Goal: Task Accomplishment & Management: Manage account settings

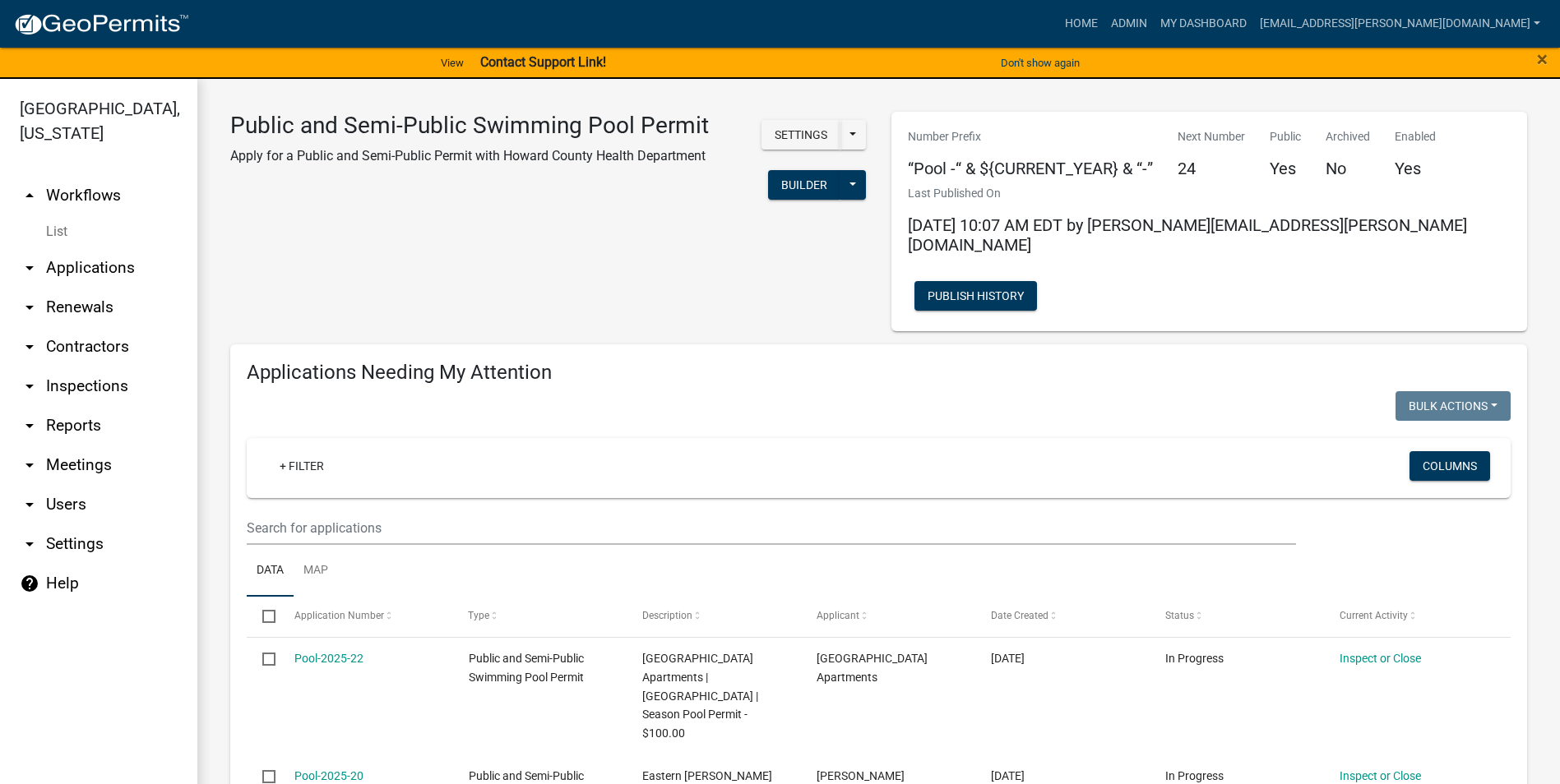
select select "3: 100"
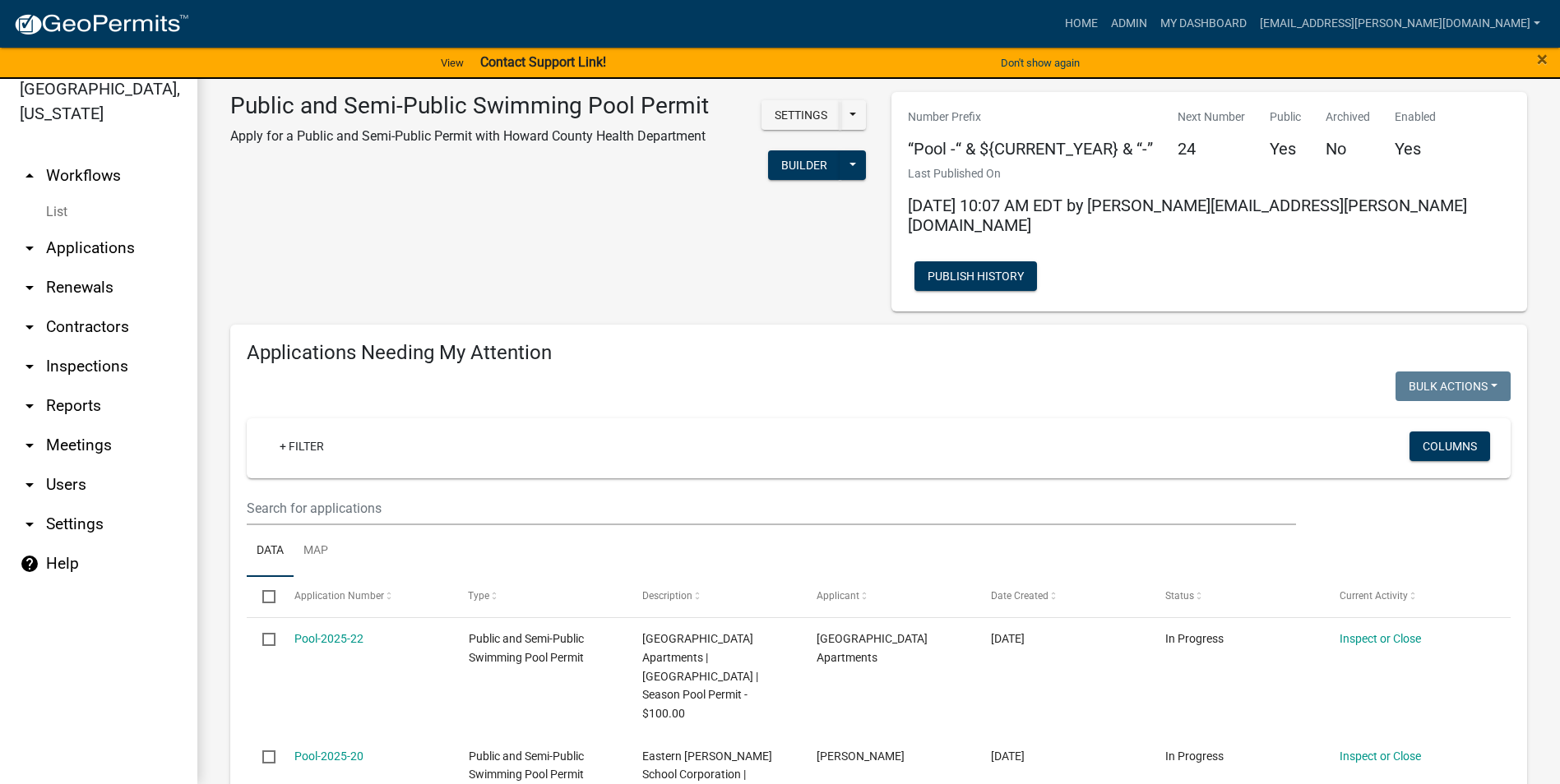
scroll to position [1726, 0]
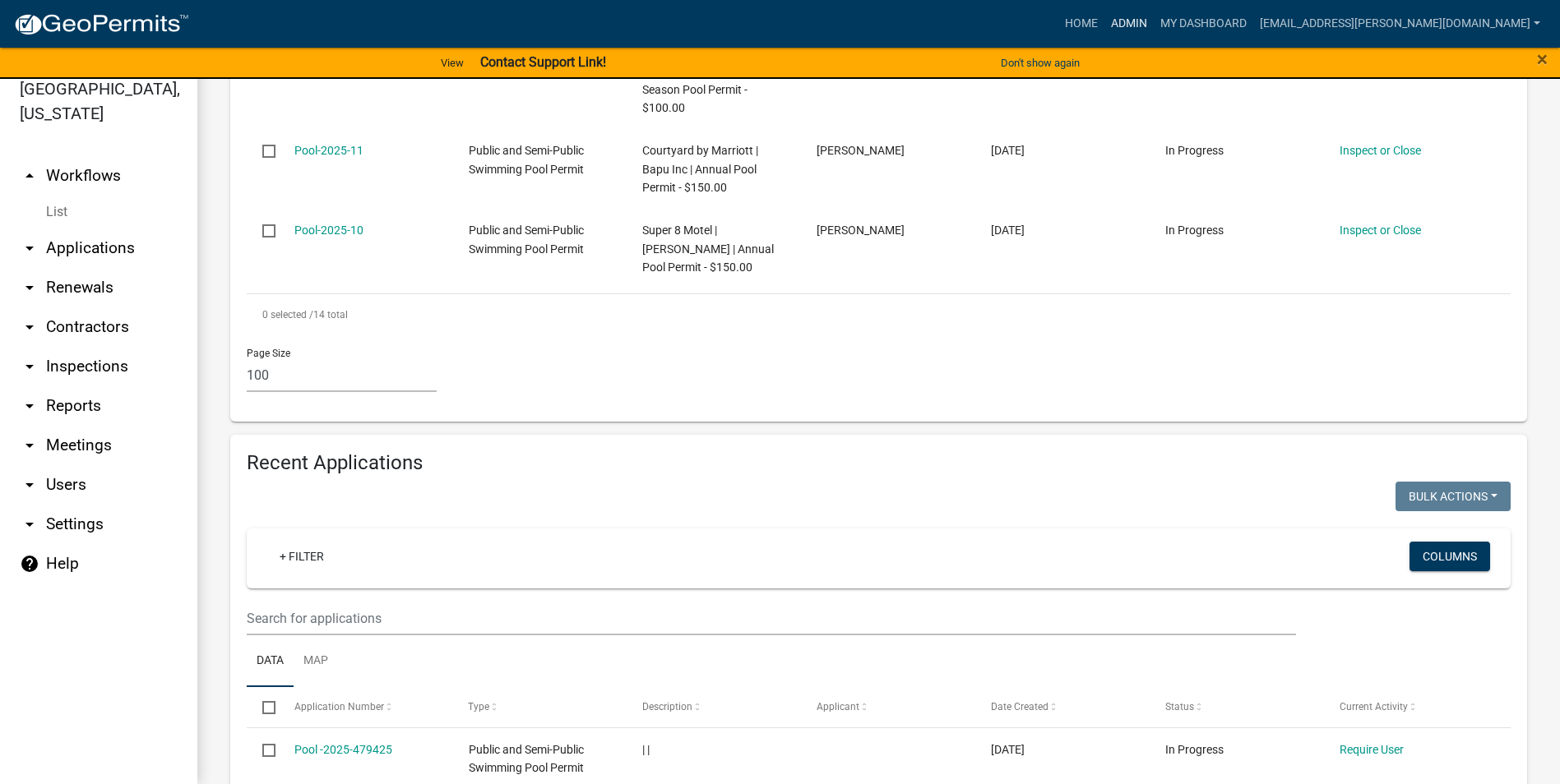
click at [1154, 20] on link "Admin" at bounding box center [1128, 24] width 49 height 31
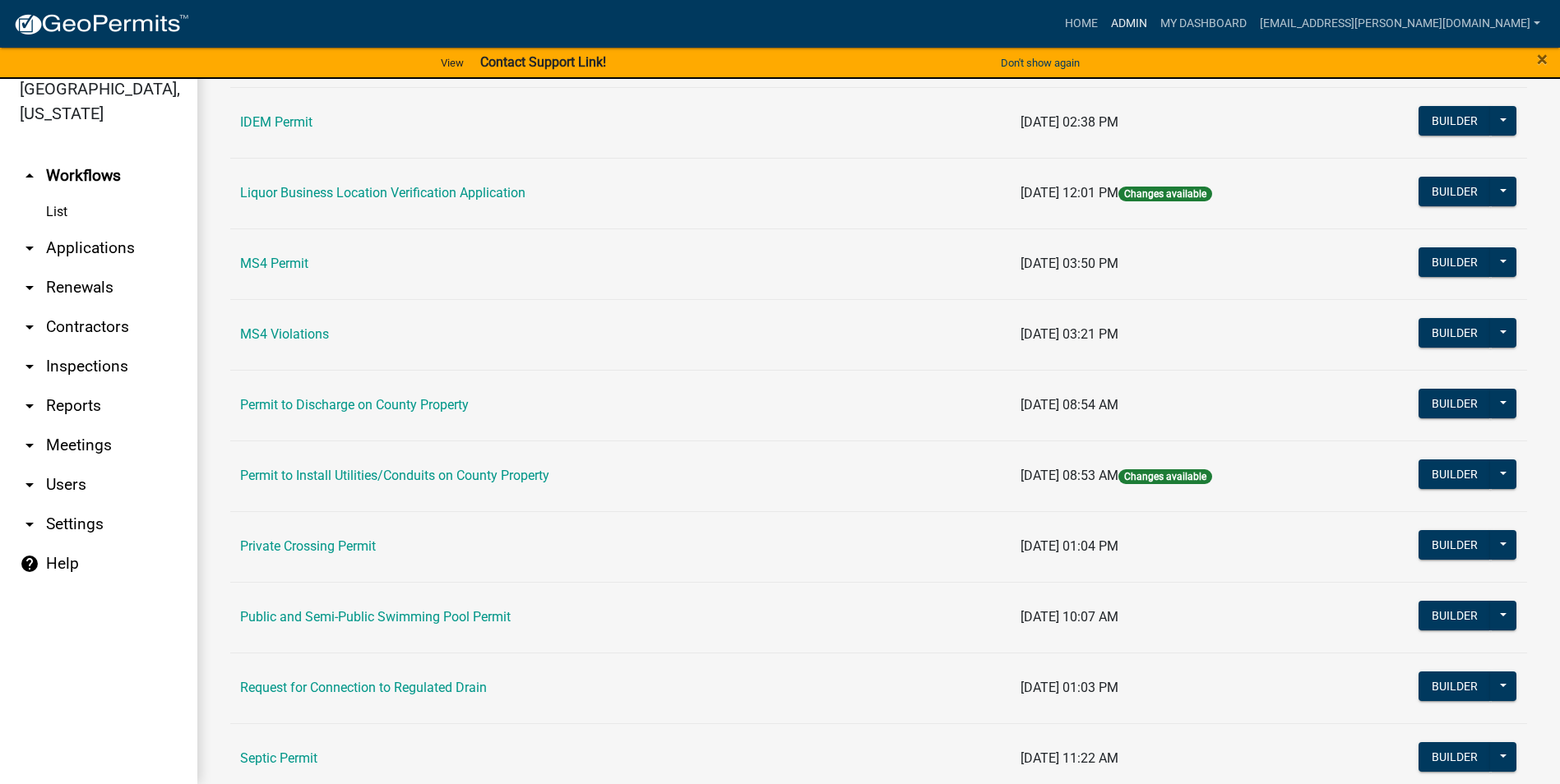
scroll to position [1396, 0]
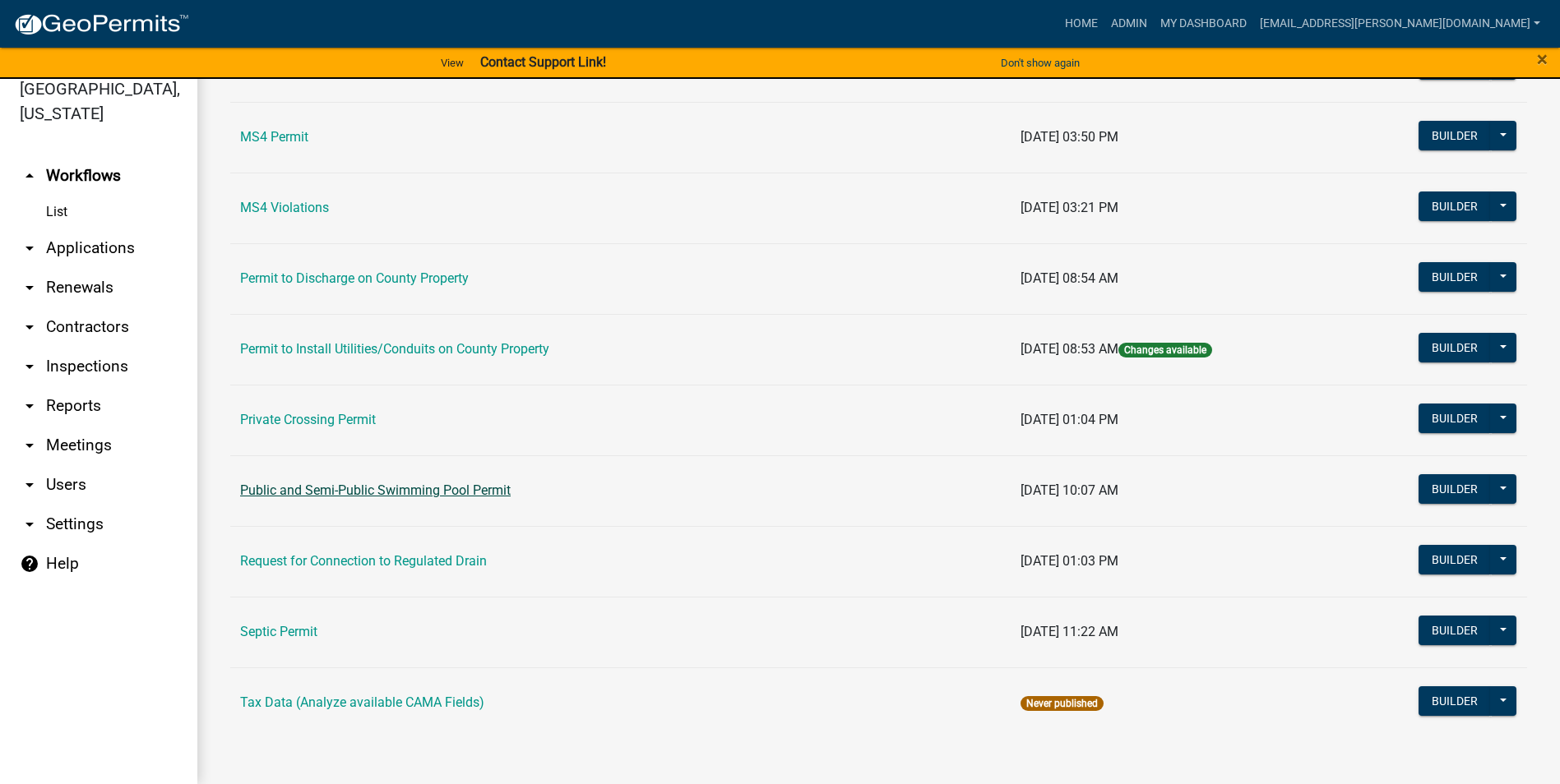
click at [395, 490] on link "Public and Semi-Public Swimming Pool Permit" at bounding box center [376, 490] width 270 height 15
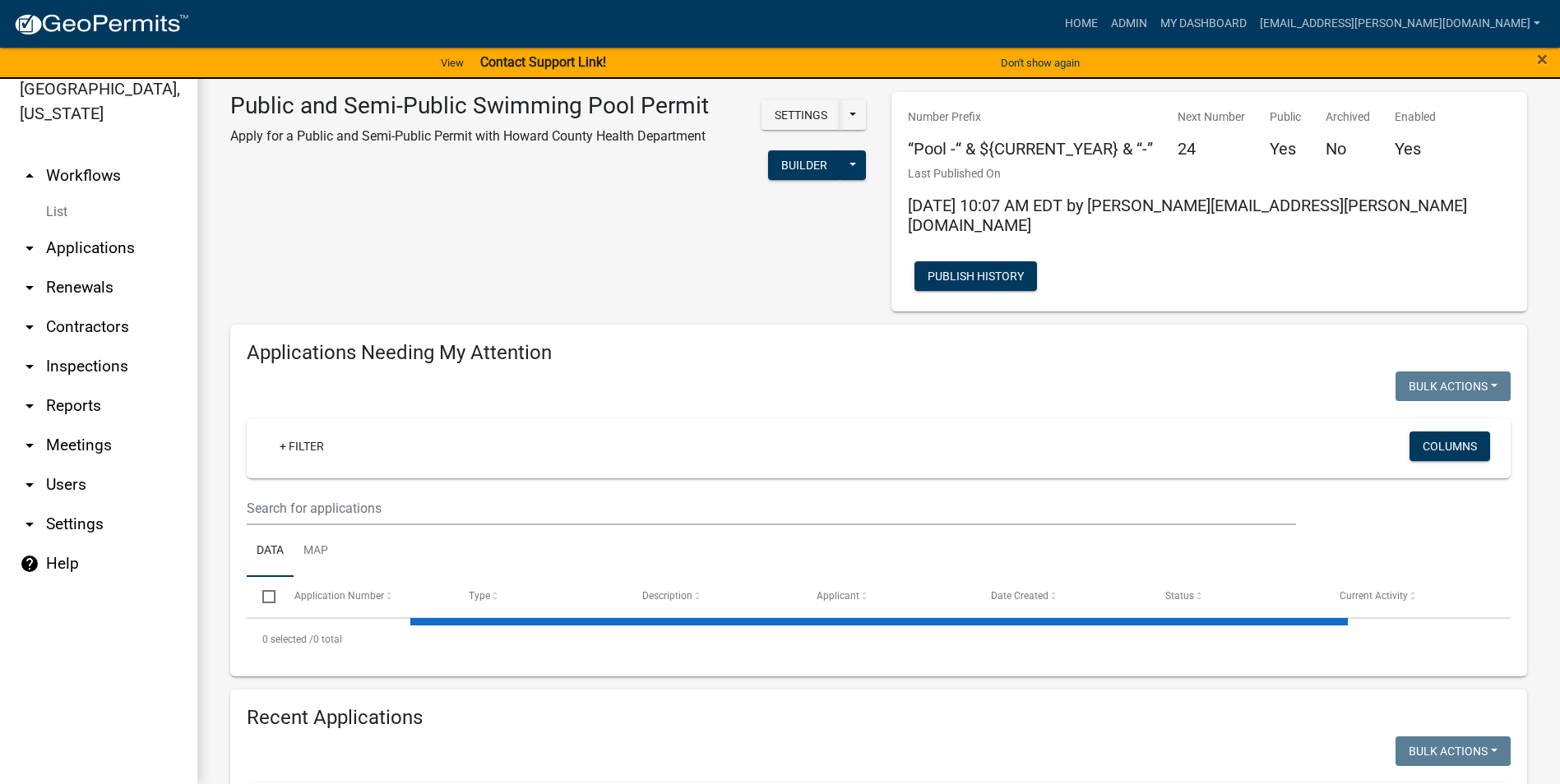
select select "3: 100"
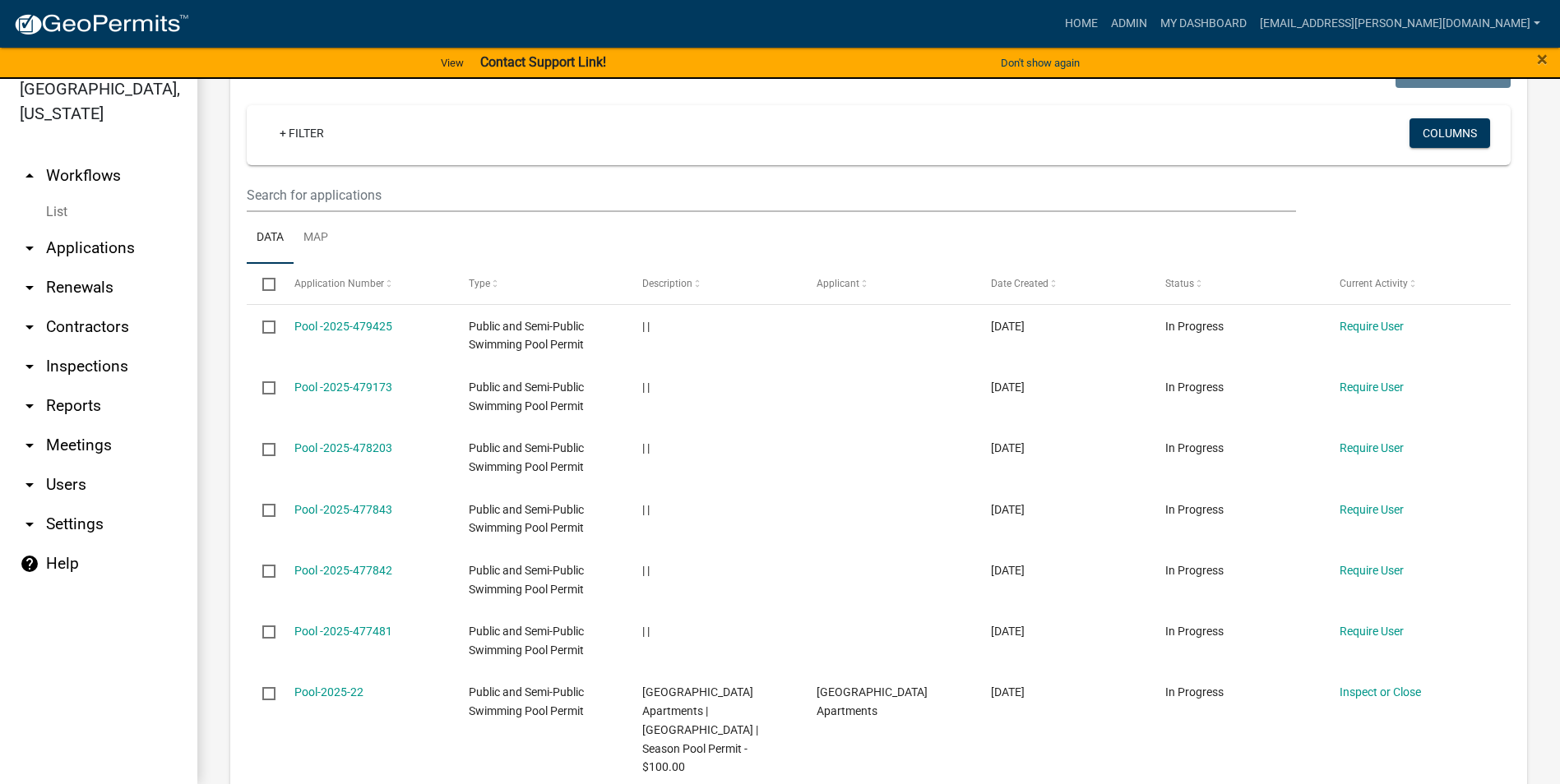
scroll to position [2055, 0]
